Goal: Information Seeking & Learning: Learn about a topic

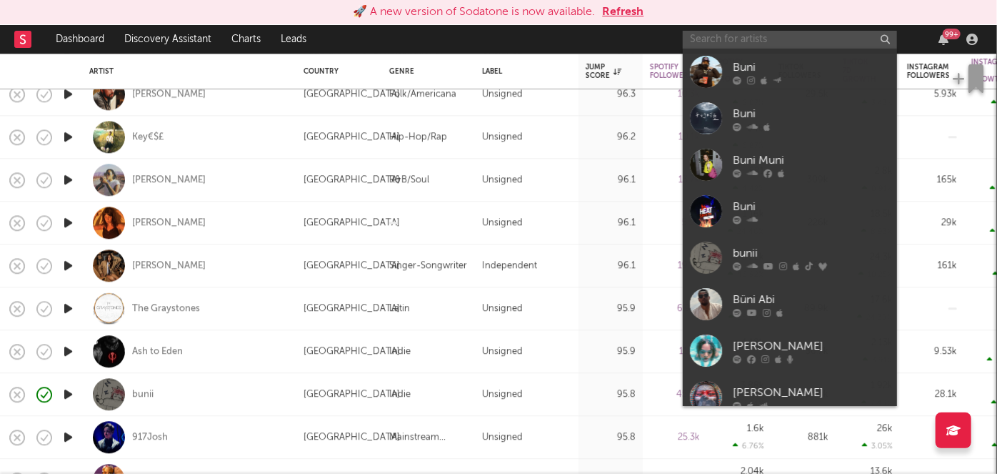
click at [786, 34] on input "text" at bounding box center [790, 40] width 214 height 18
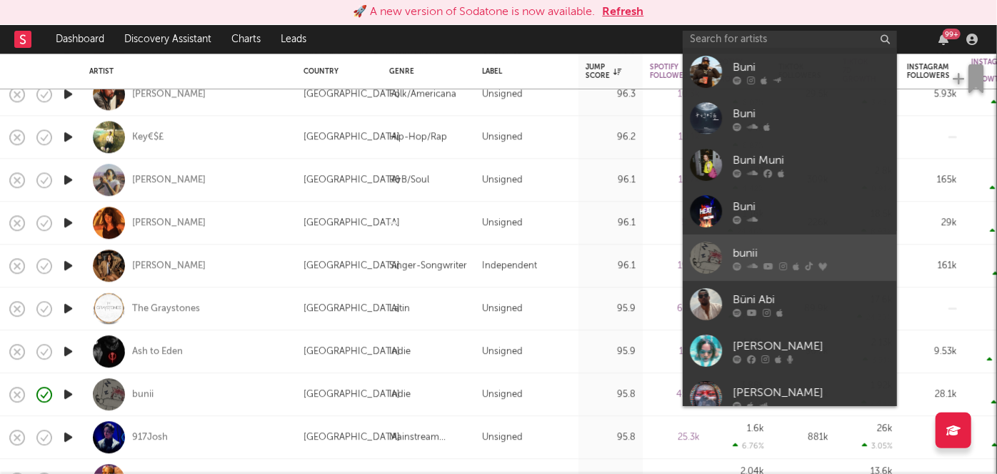
click at [836, 242] on link "bunii" at bounding box center [790, 257] width 214 height 46
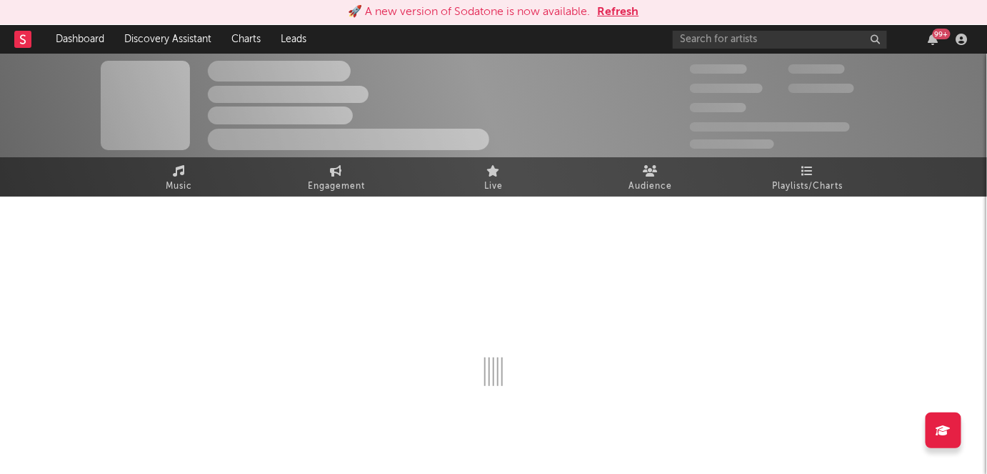
select select "6m"
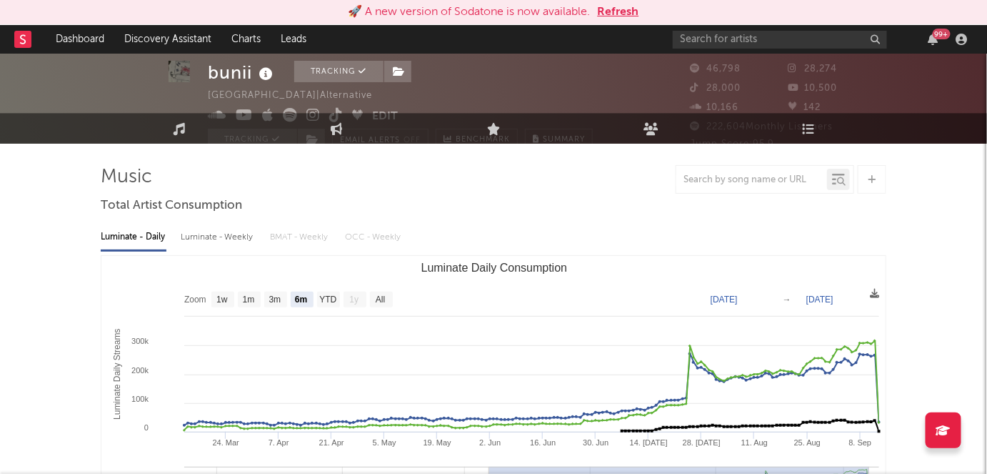
scroll to position [6, 0]
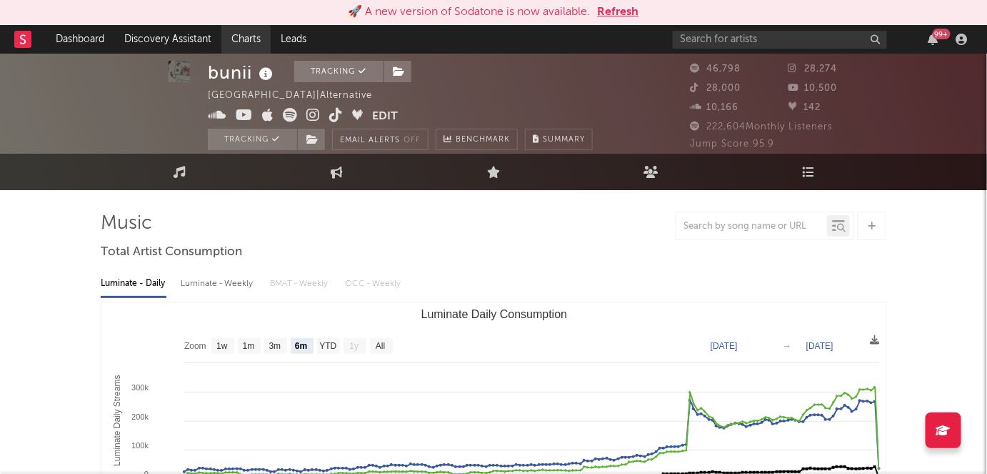
click at [230, 41] on link "Charts" at bounding box center [245, 39] width 49 height 29
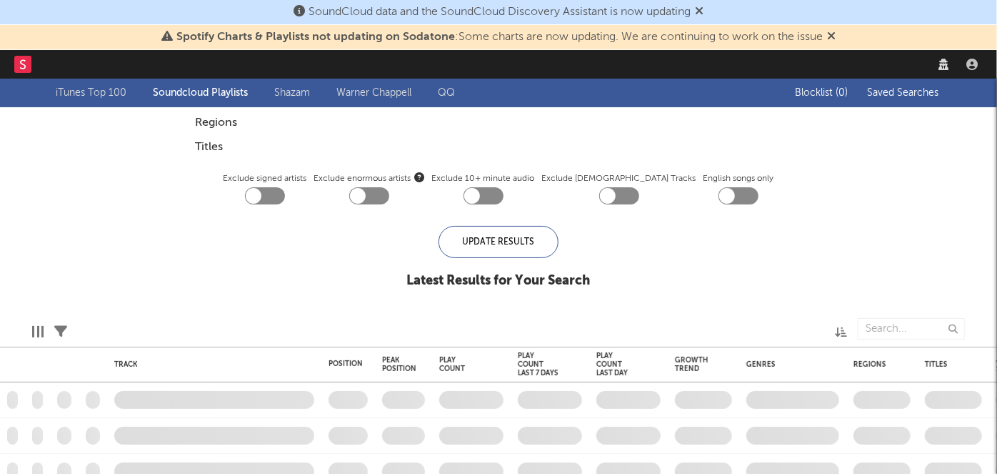
checkbox input "true"
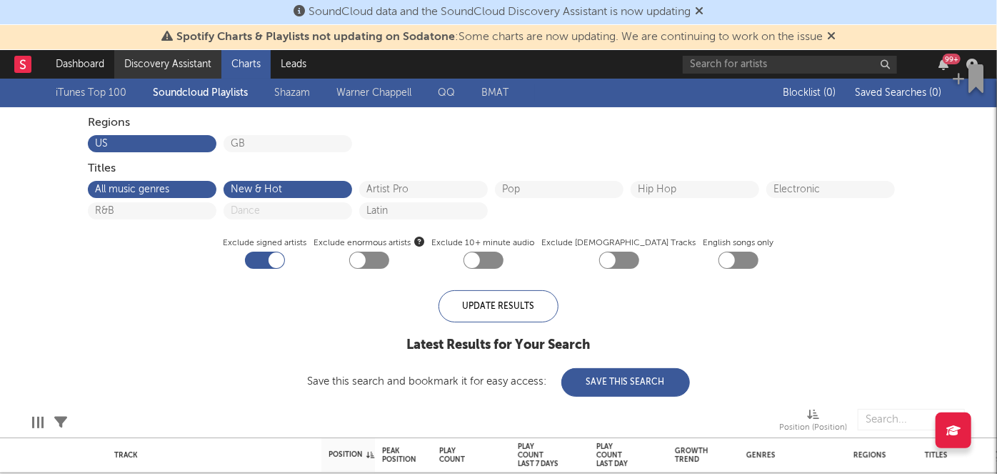
click at [179, 63] on link "Discovery Assistant" at bounding box center [167, 64] width 107 height 29
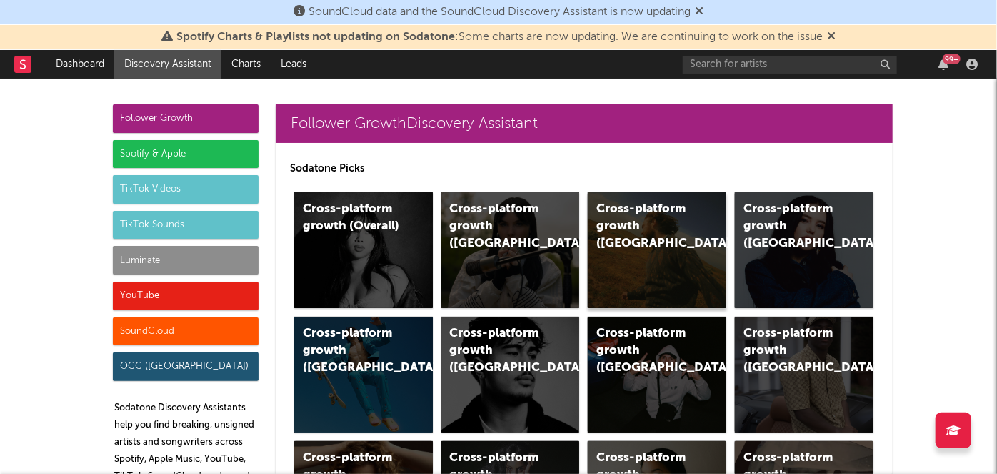
click at [701, 267] on div "Cross-platform growth ([GEOGRAPHIC_DATA])" at bounding box center [657, 250] width 139 height 116
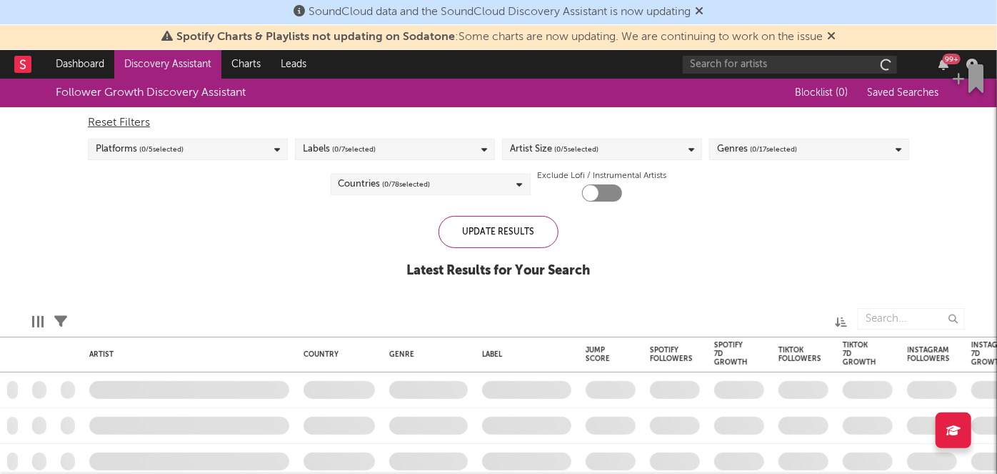
checkbox input "true"
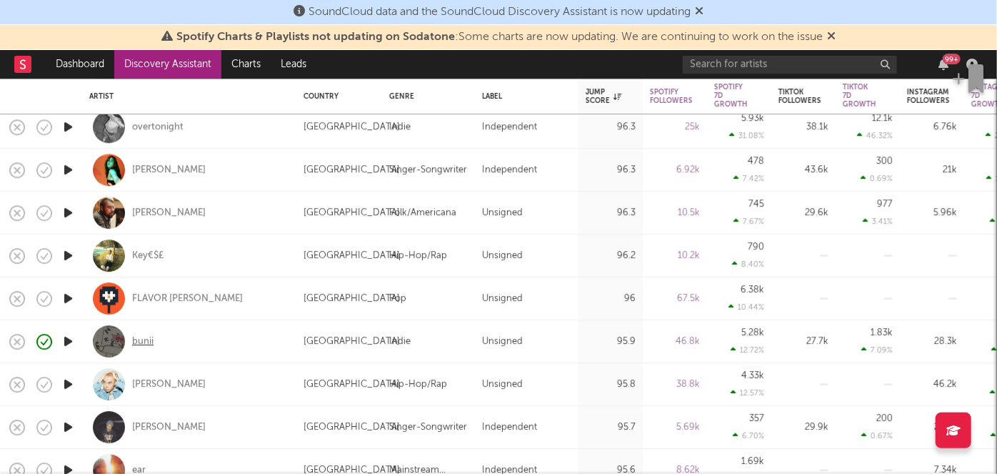
click at [144, 340] on div "bunii" at bounding box center [142, 341] width 21 height 13
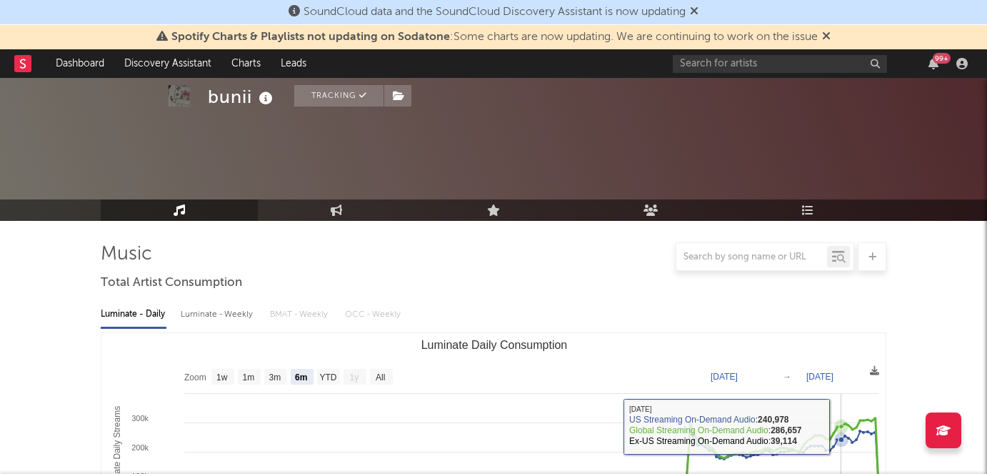
select select "6m"
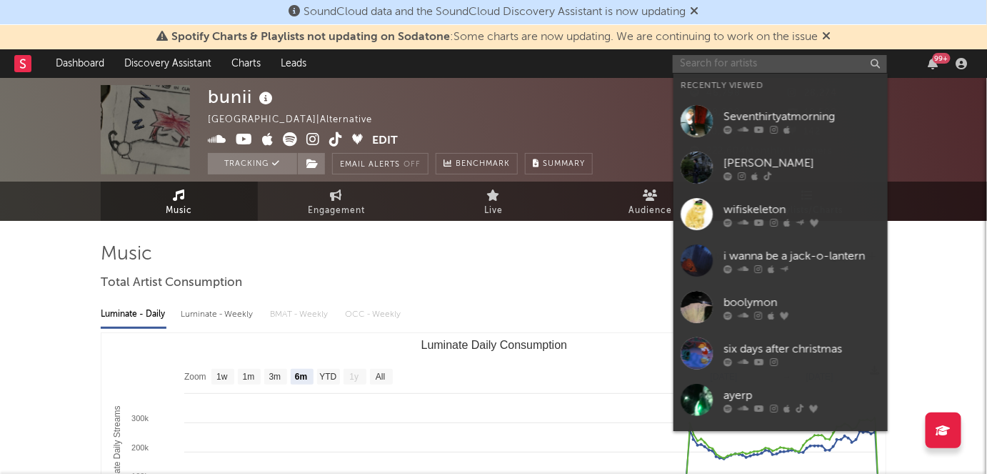
click at [793, 71] on input "text" at bounding box center [780, 64] width 214 height 18
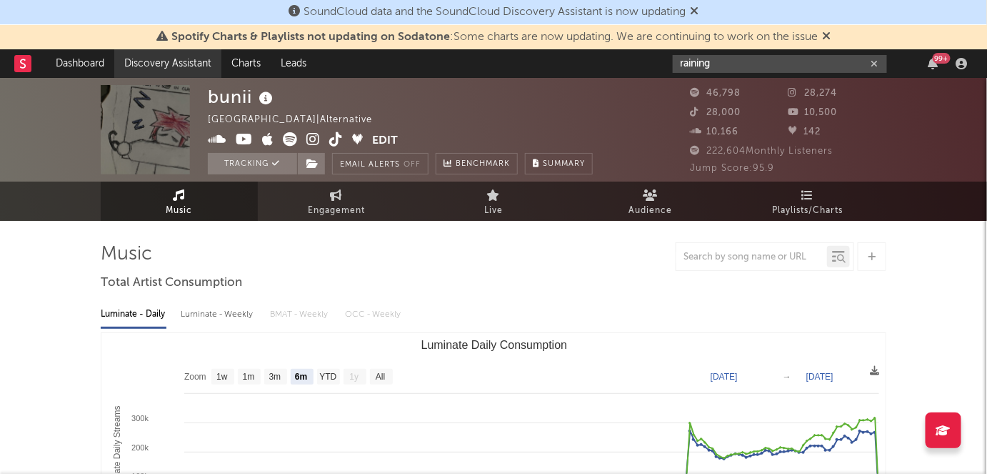
type input "raining"
click at [152, 67] on link "Discovery Assistant" at bounding box center [167, 63] width 107 height 29
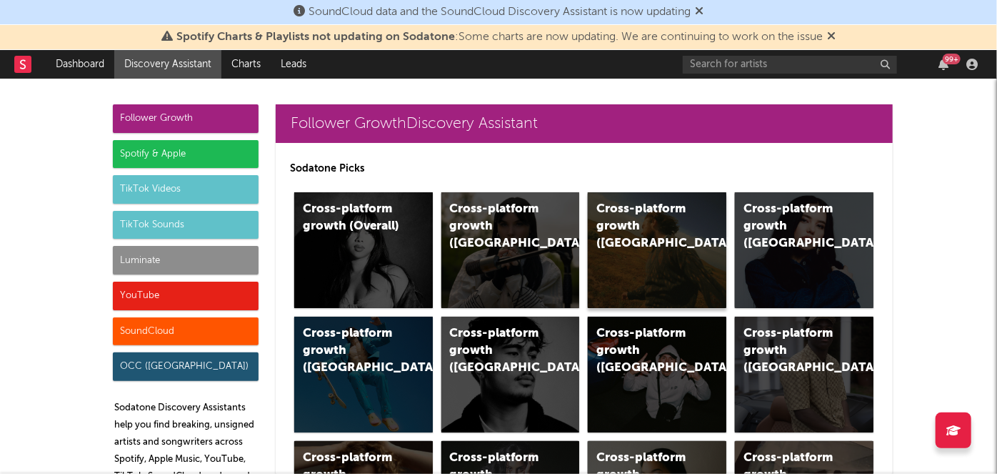
click at [661, 233] on div "Cross-platform growth (US)" at bounding box center [644, 226] width 97 height 51
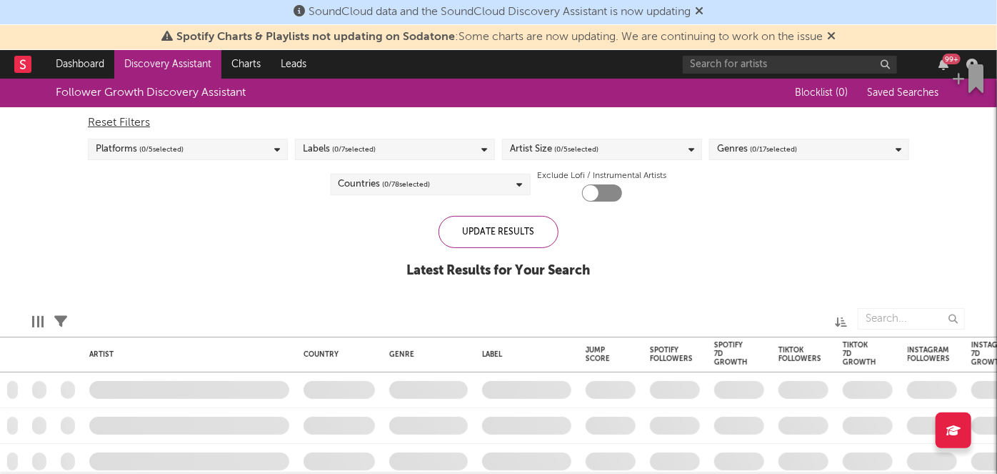
checkbox input "true"
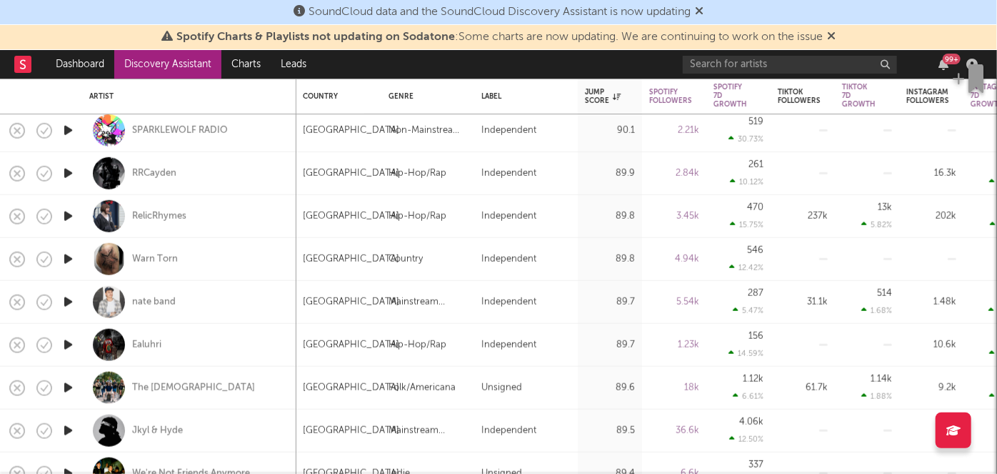
click at [614, 164] on div "89.9" at bounding box center [610, 172] width 50 height 17
select select "1w"
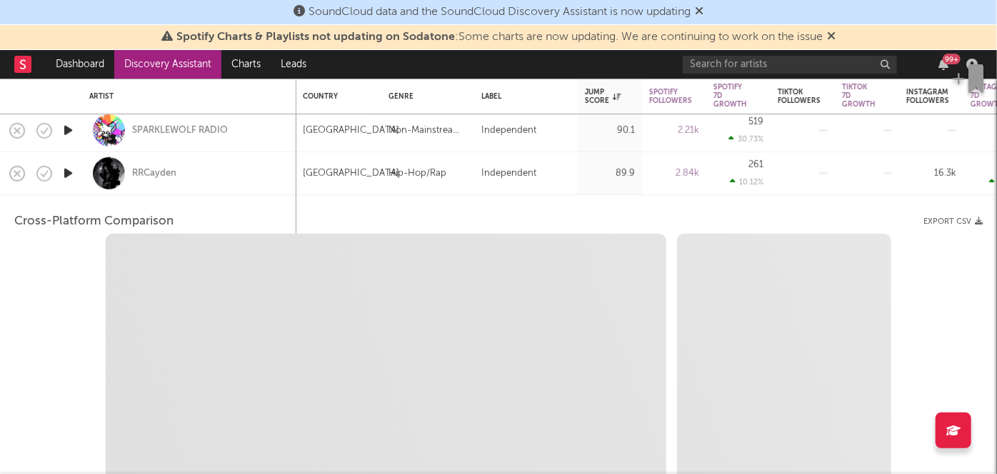
select select "6m"
select select "1m"
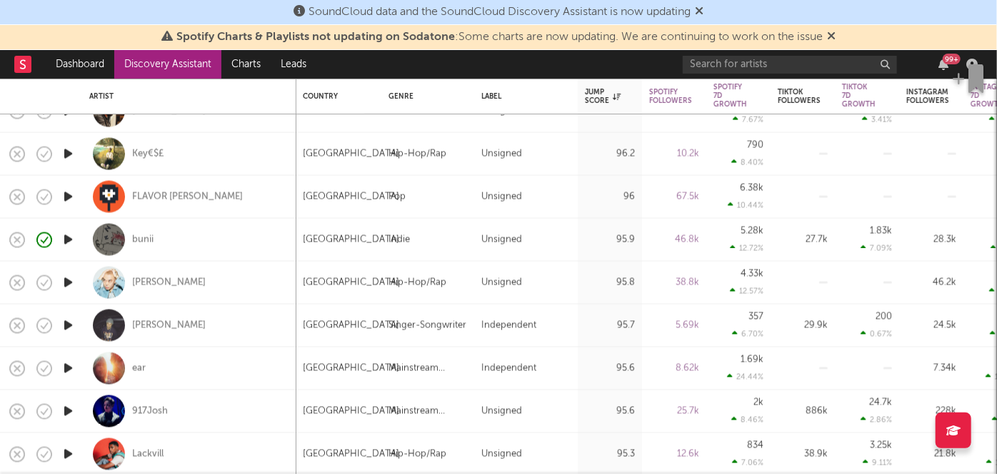
click at [184, 246] on div "bunii" at bounding box center [189, 240] width 200 height 42
select select "1w"
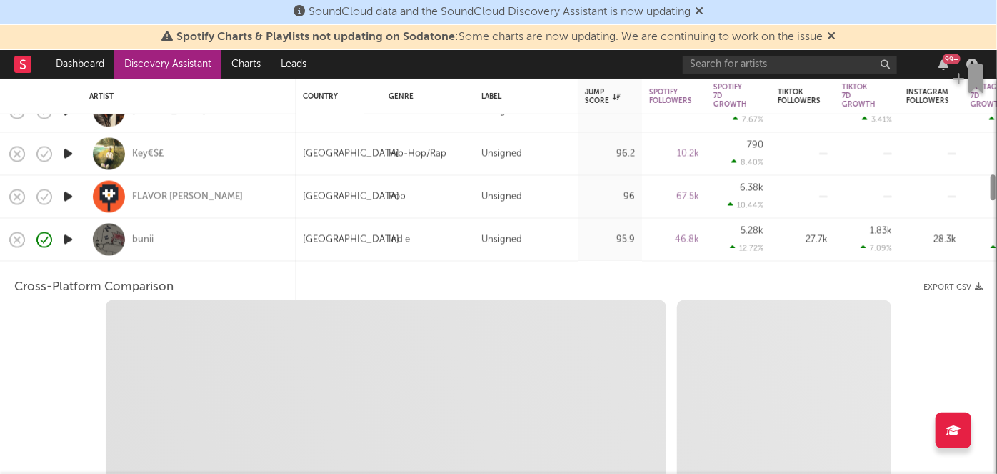
select select "6m"
select select "1m"
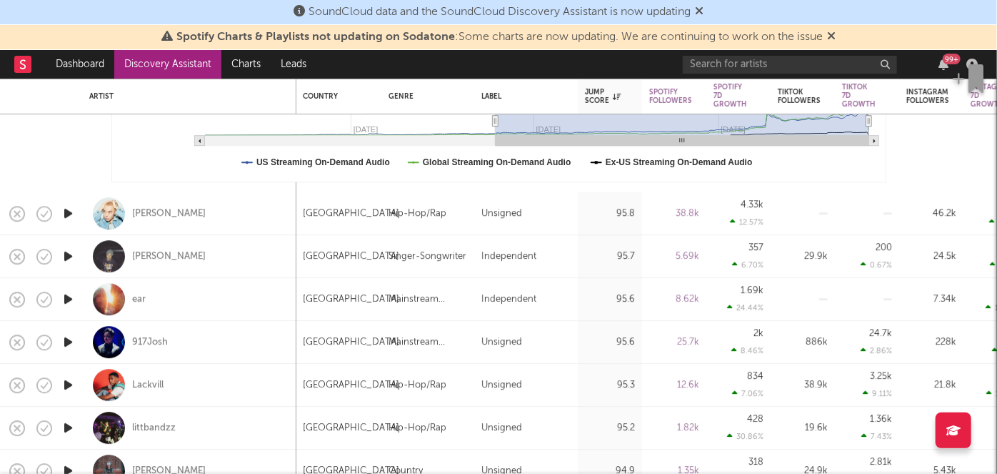
click at [607, 293] on div "95.6" at bounding box center [610, 299] width 50 height 17
select select "1w"
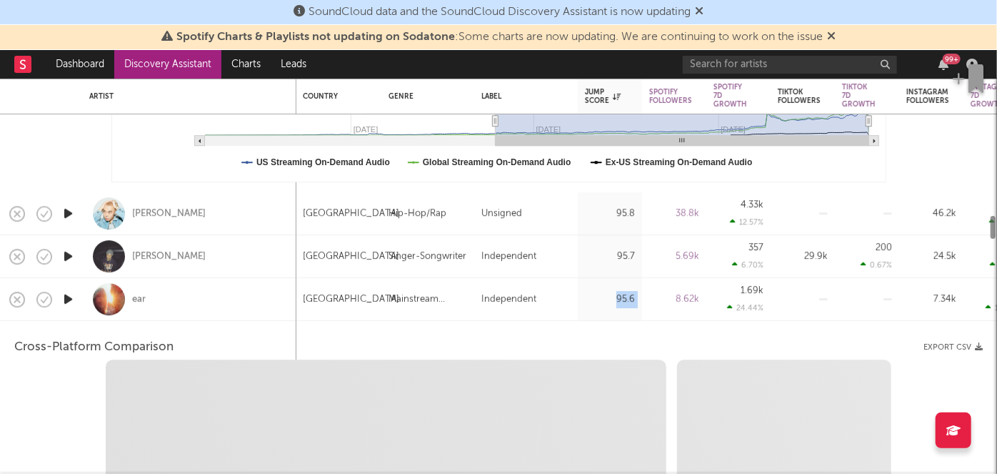
select select "1w"
select select "1m"
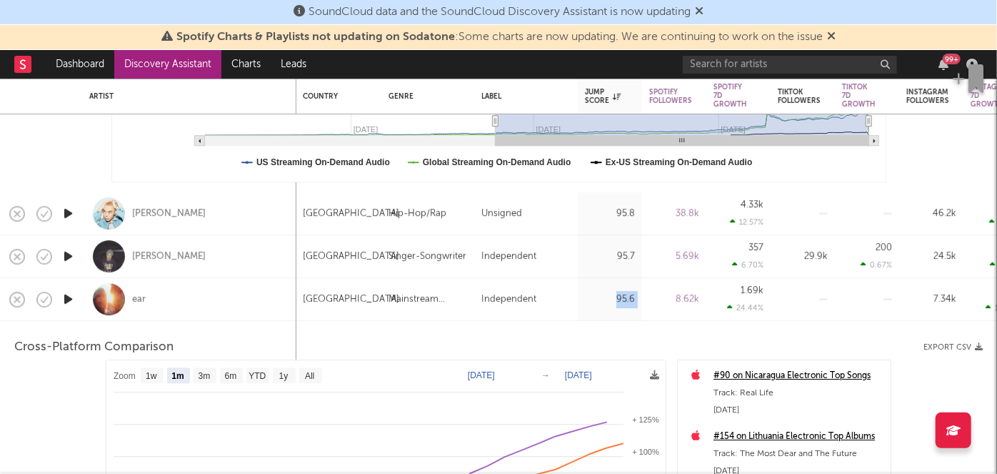
click at [139, 142] on rect "Luminate Daily Consumption" at bounding box center [499, 39] width 774 height 286
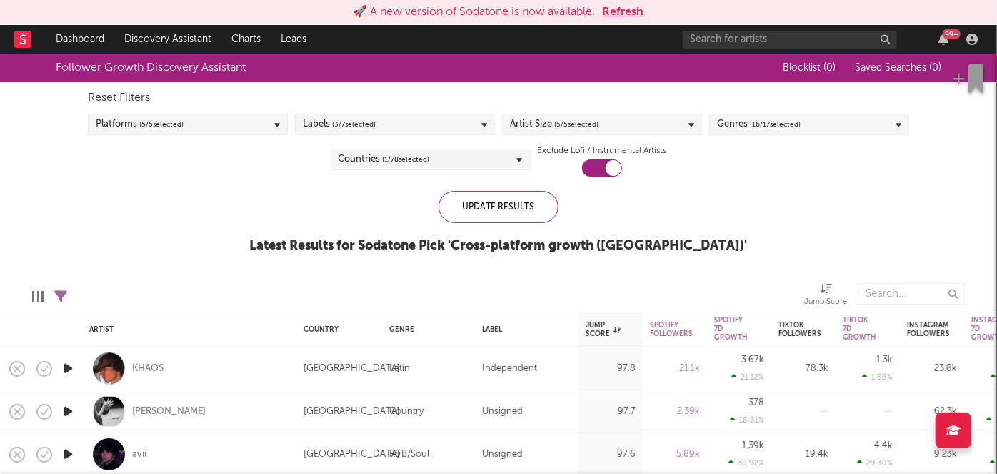
click at [944, 34] on div "99 +" at bounding box center [952, 34] width 18 height 11
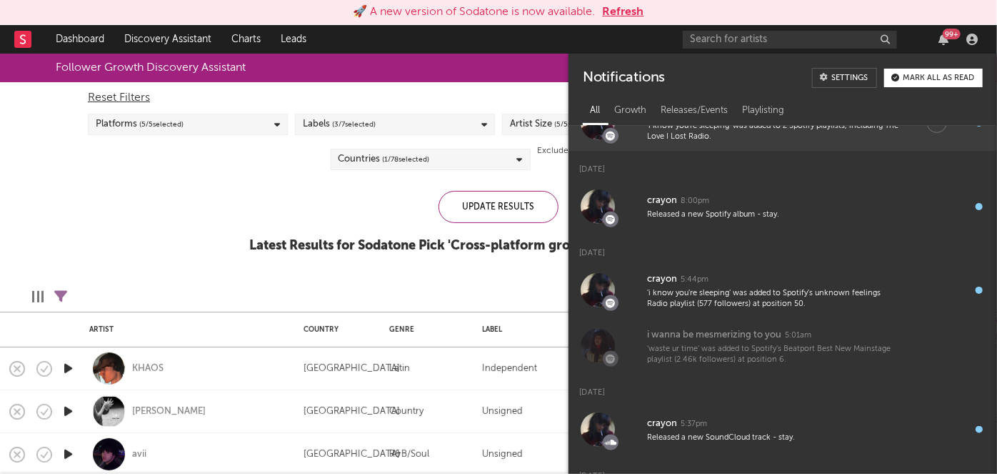
scroll to position [872, 0]
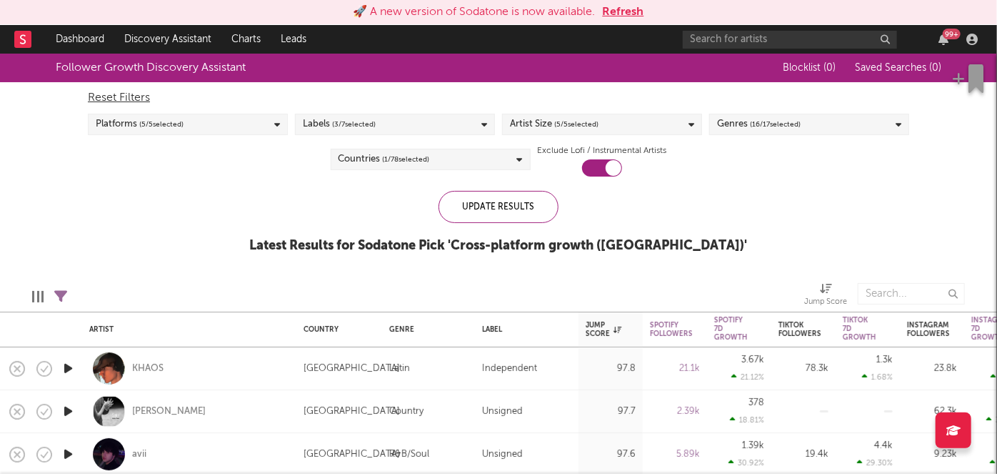
click at [347, 196] on div "Update Results Latest Results for Sodatone Pick ' Cross-platform growth ([GEOGR…" at bounding box center [499, 230] width 498 height 78
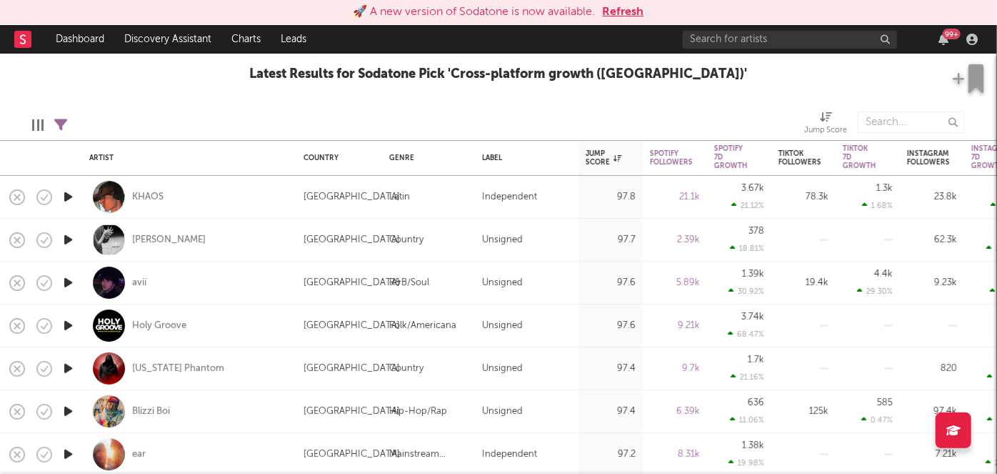
click at [519, 320] on div "Unsigned" at bounding box center [502, 325] width 41 height 17
select select "1w"
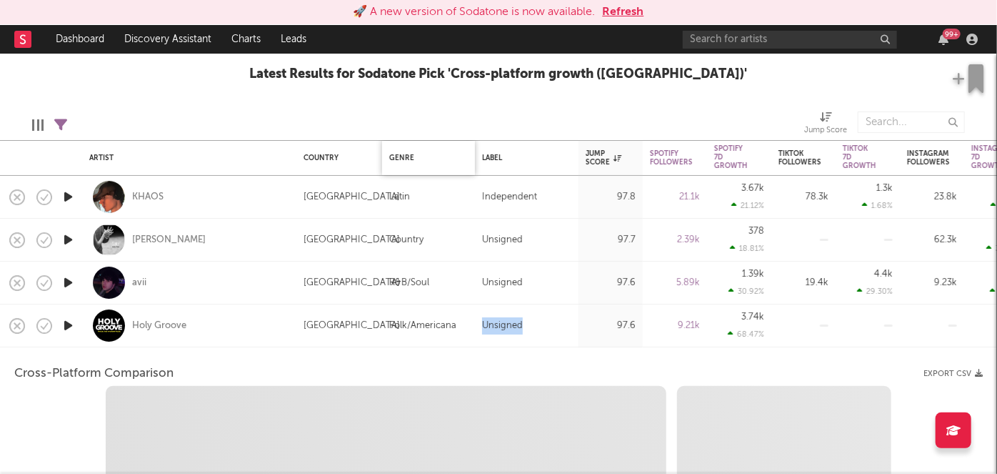
select select "1w"
click at [471, 127] on div at bounding box center [619, 122] width 347 height 36
select select "1m"
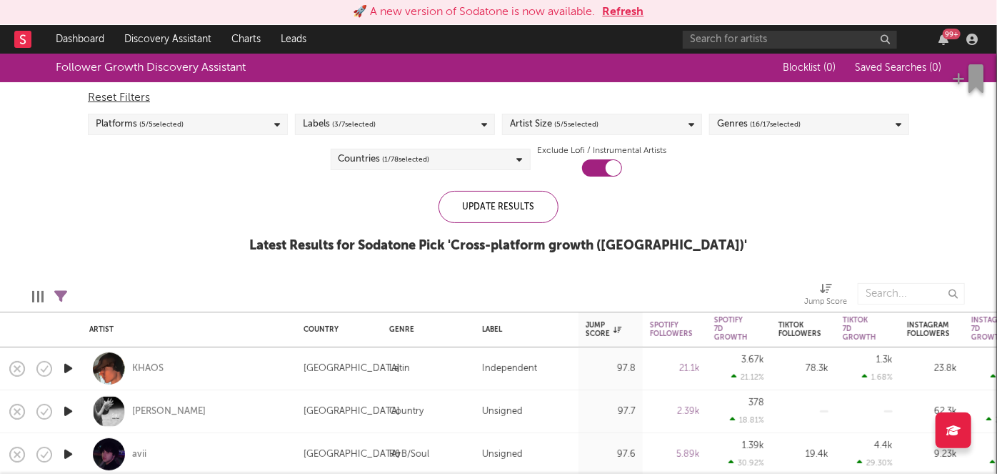
click at [361, 184] on div "Follower Growth Discovery Assistant Blocklist ( 0 ) Saved Searches ( 0 ) Reset …" at bounding box center [498, 161] width 997 height 215
click at [943, 39] on icon "button" at bounding box center [944, 39] width 10 height 11
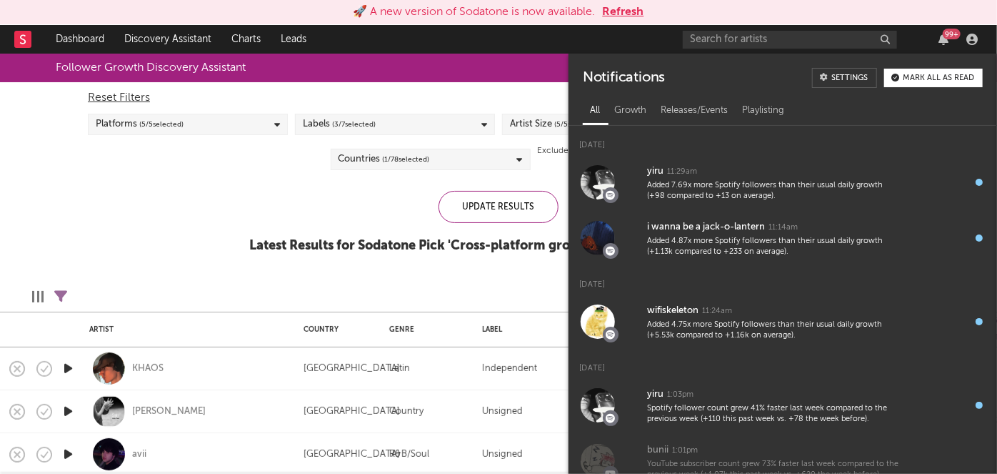
scroll to position [0, 0]
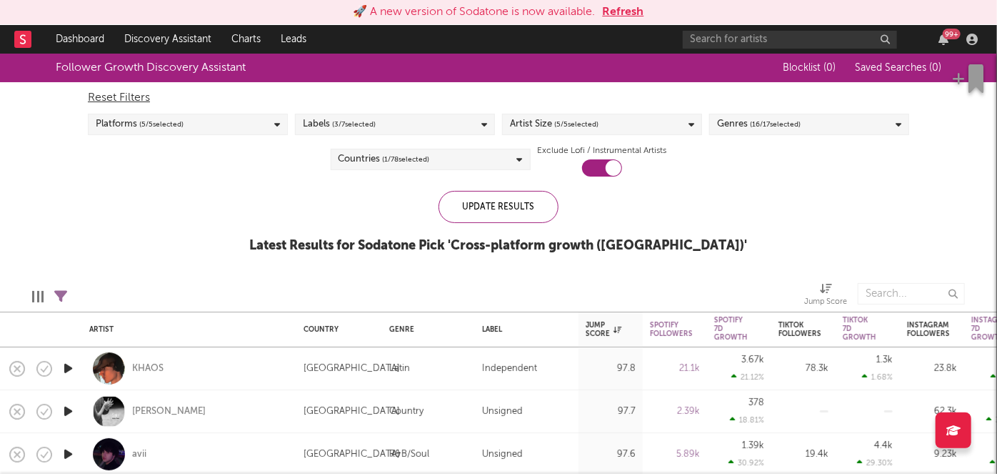
click at [299, 184] on div "Follower Growth Discovery Assistant Blocklist ( 0 ) Saved Searches ( 0 ) Reset …" at bounding box center [498, 161] width 997 height 215
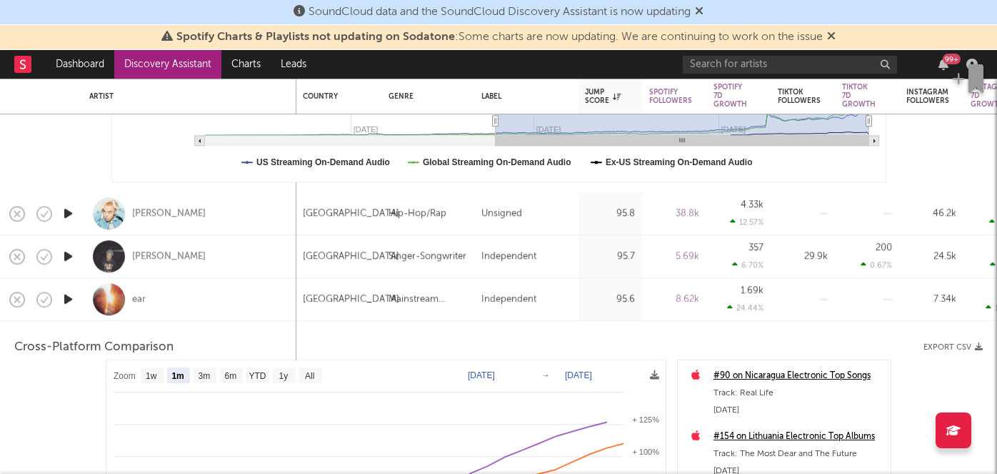
select select "1m"
select select "1w"
select select "1m"
select select "6m"
